Goal: Task Accomplishment & Management: Complete application form

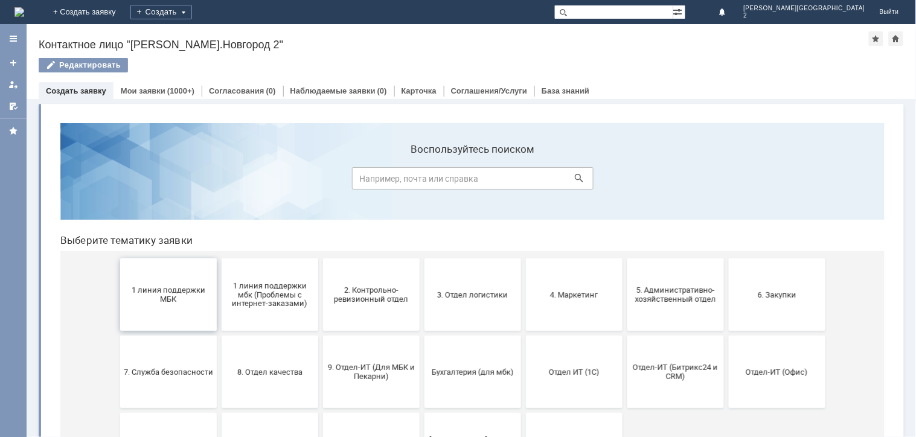
click at [176, 320] on button "1 линия поддержки МБК" at bounding box center [168, 294] width 97 height 72
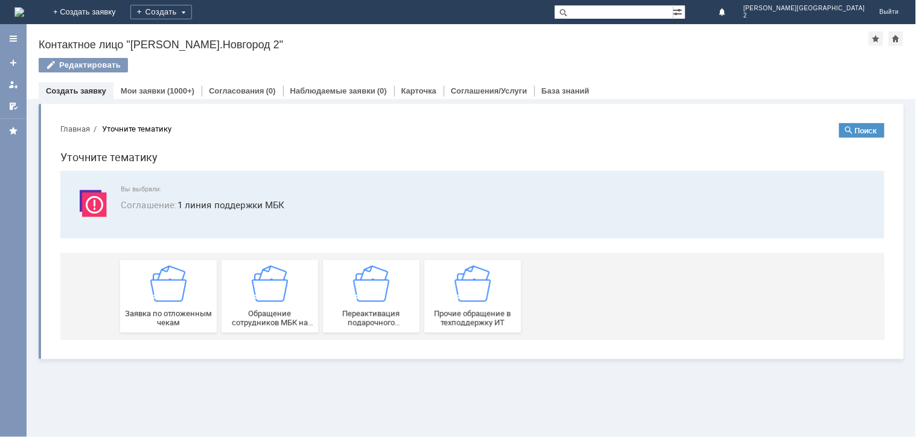
click at [176, 320] on span "Заявка по отложенным чекам" at bounding box center [167, 318] width 89 height 18
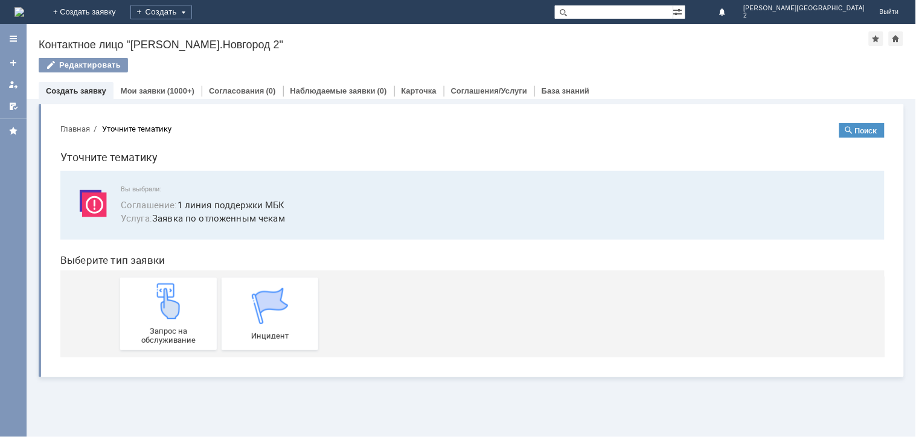
click at [176, 320] on div "Запрос на обслуживание" at bounding box center [167, 314] width 89 height 62
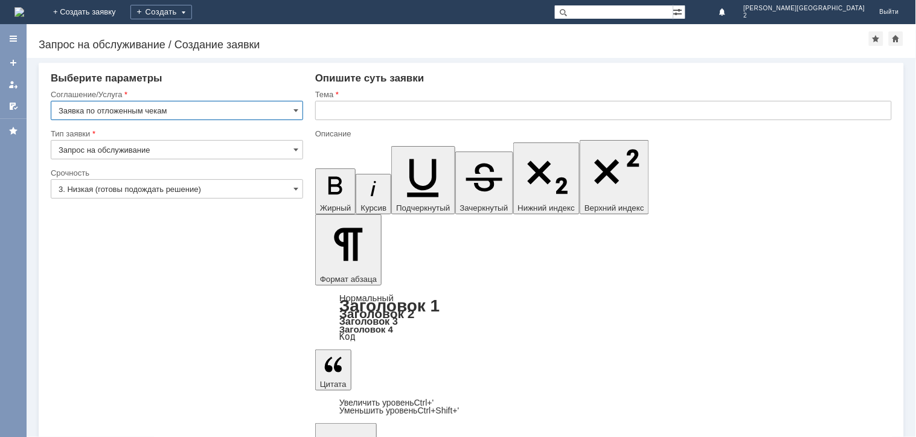
click at [372, 109] on input "text" at bounding box center [603, 110] width 577 height 19
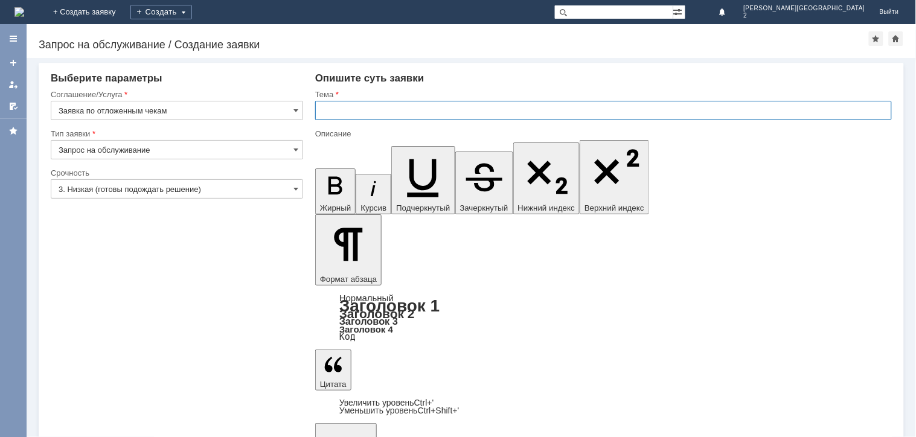
paste input "отложенные чеки [DATE]"
type input "отложенные чеки [DATE]"
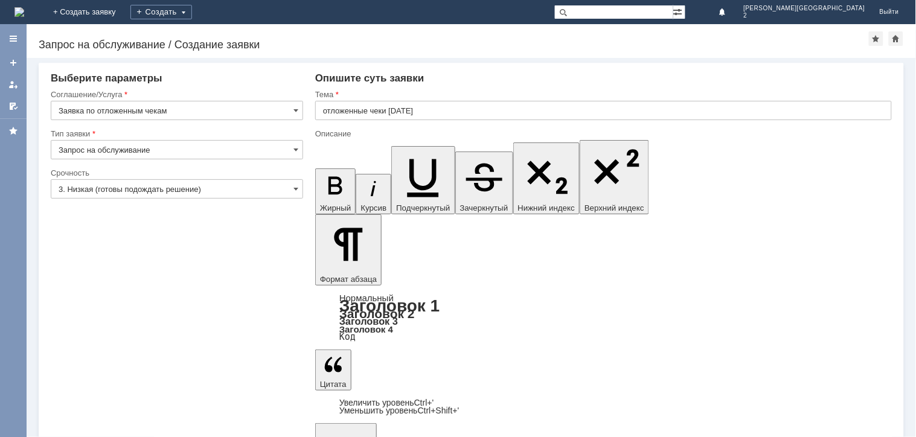
scroll to position [236, 3]
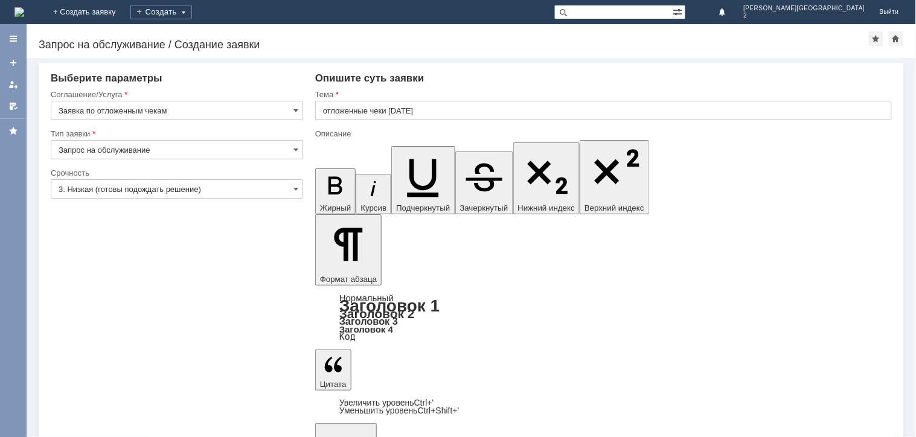
click at [147, 188] on input "3. Низкая (готовы подождать решение)" at bounding box center [177, 188] width 253 height 19
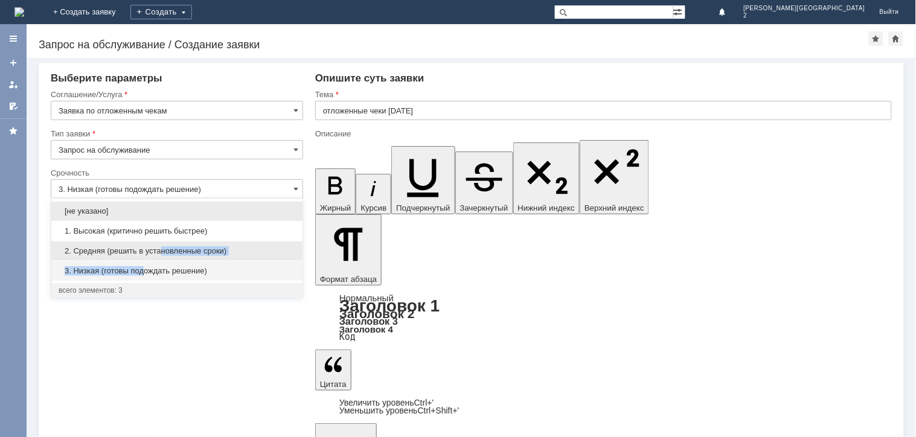
drag, startPoint x: 144, startPoint y: 265, endPoint x: 159, endPoint y: 251, distance: 20.6
click at [159, 251] on div "[не указано] 1. Высокая (критично решить быстрее) 2. Средняя (решить в установл…" at bounding box center [176, 241] width 251 height 80
click at [159, 251] on span "2. Средняя (решить в установленные сроки)" at bounding box center [177, 251] width 237 height 10
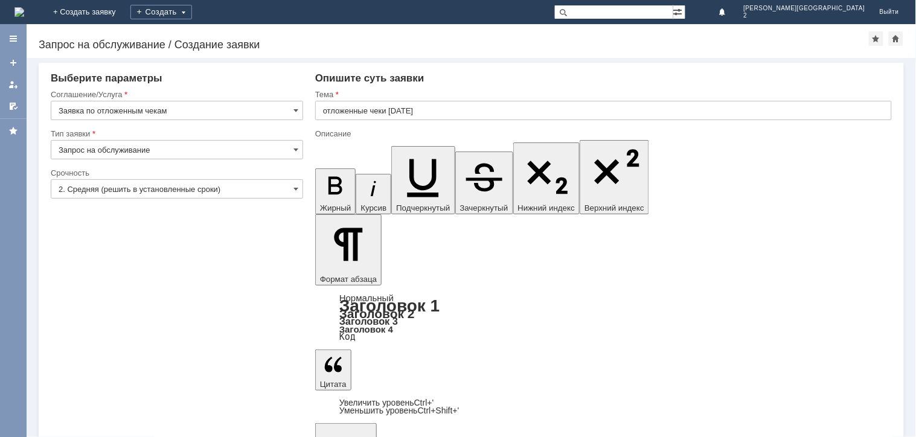
type input "2. Средняя (решить в установленные сроки)"
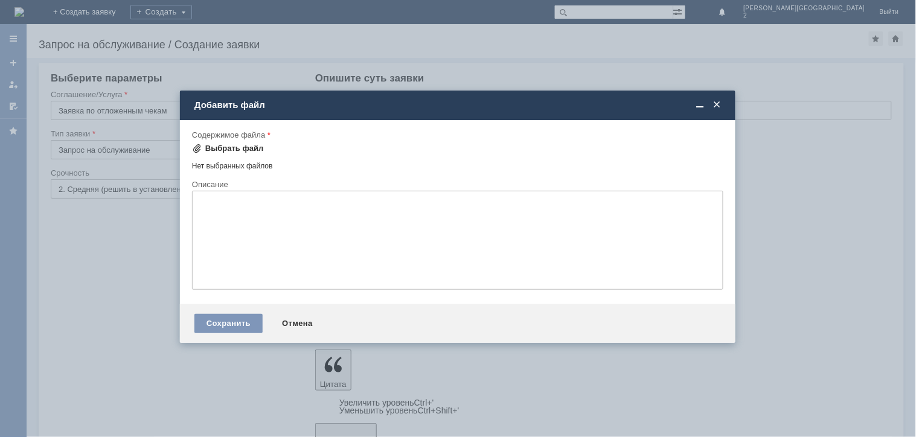
click at [225, 149] on div "Выбрать файл" at bounding box center [234, 149] width 59 height 10
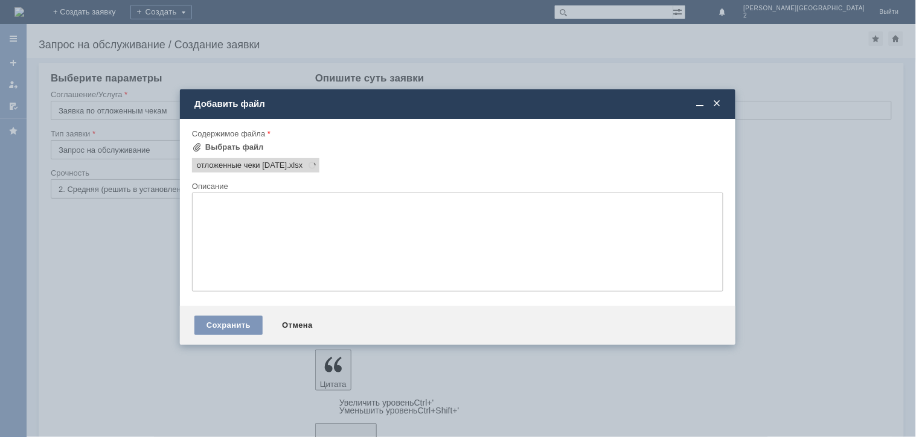
scroll to position [0, 0]
click at [225, 321] on div "Сохранить" at bounding box center [229, 325] width 68 height 19
